Goal: Transaction & Acquisition: Purchase product/service

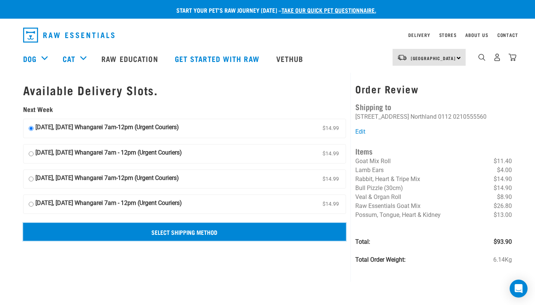
click at [136, 233] on input "Select Shipping Method" at bounding box center [185, 232] width 324 height 18
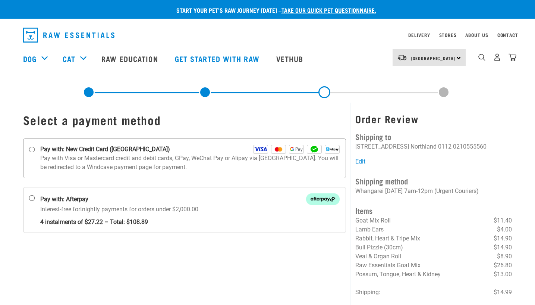
click at [70, 166] on p "Pay with Visa or Mastercard credit and debit cards, GPay, WeChat Pay or Alipay …" at bounding box center [190, 163] width 300 height 18
click at [35, 153] on input "Pay with: New Credit Card ([GEOGRAPHIC_DATA])" at bounding box center [32, 150] width 6 height 6
radio input "true"
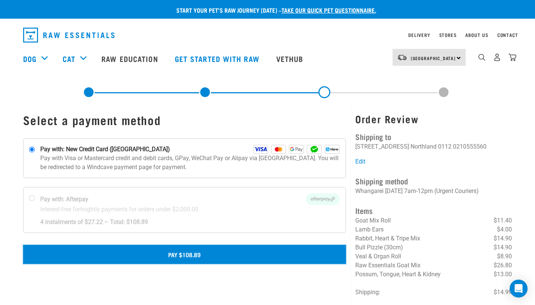
click at [185, 254] on button "Pay $108.89" at bounding box center [185, 254] width 324 height 19
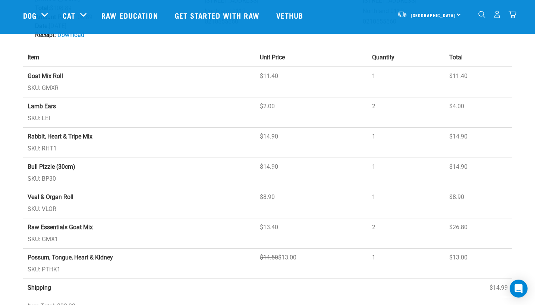
scroll to position [149, 0]
